Goal: Information Seeking & Learning: Find specific fact

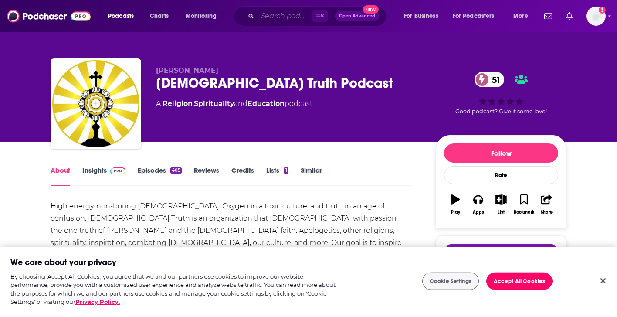
click at [291, 14] on input "Search podcasts, credits, & more..." at bounding box center [285, 16] width 54 height 14
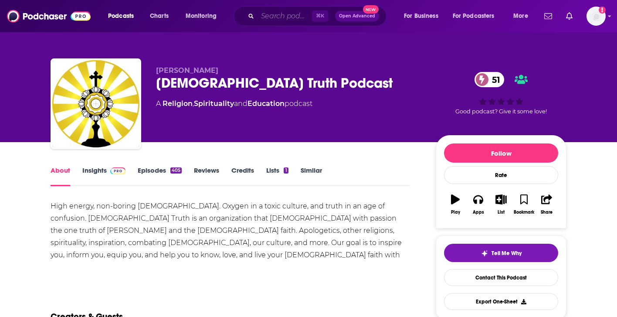
click at [291, 14] on input "Search podcasts, credits, & more..." at bounding box center [285, 16] width 54 height 14
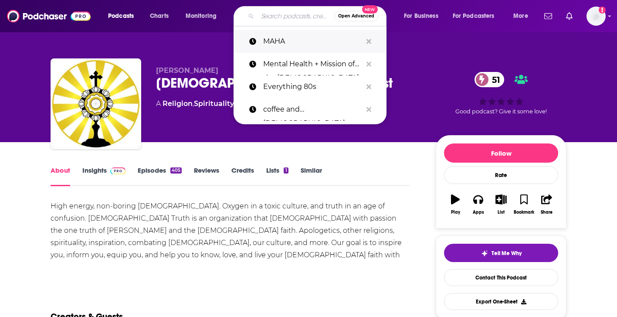
click at [288, 43] on p "MAHA" at bounding box center [312, 41] width 99 height 23
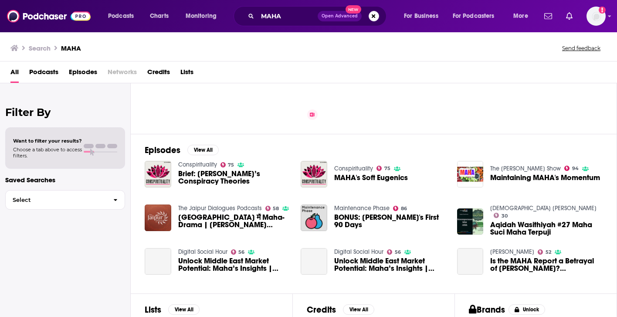
scroll to position [84, 0]
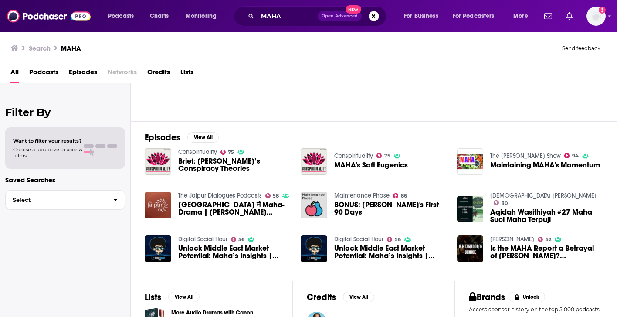
click at [82, 70] on span "Episodes" at bounding box center [83, 74] width 28 height 18
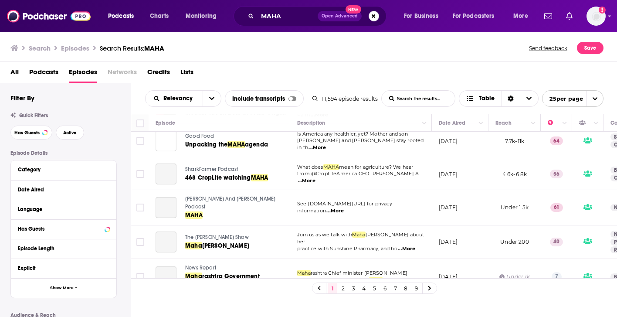
scroll to position [716, 0]
